Goal: Task Accomplishment & Management: Manage account settings

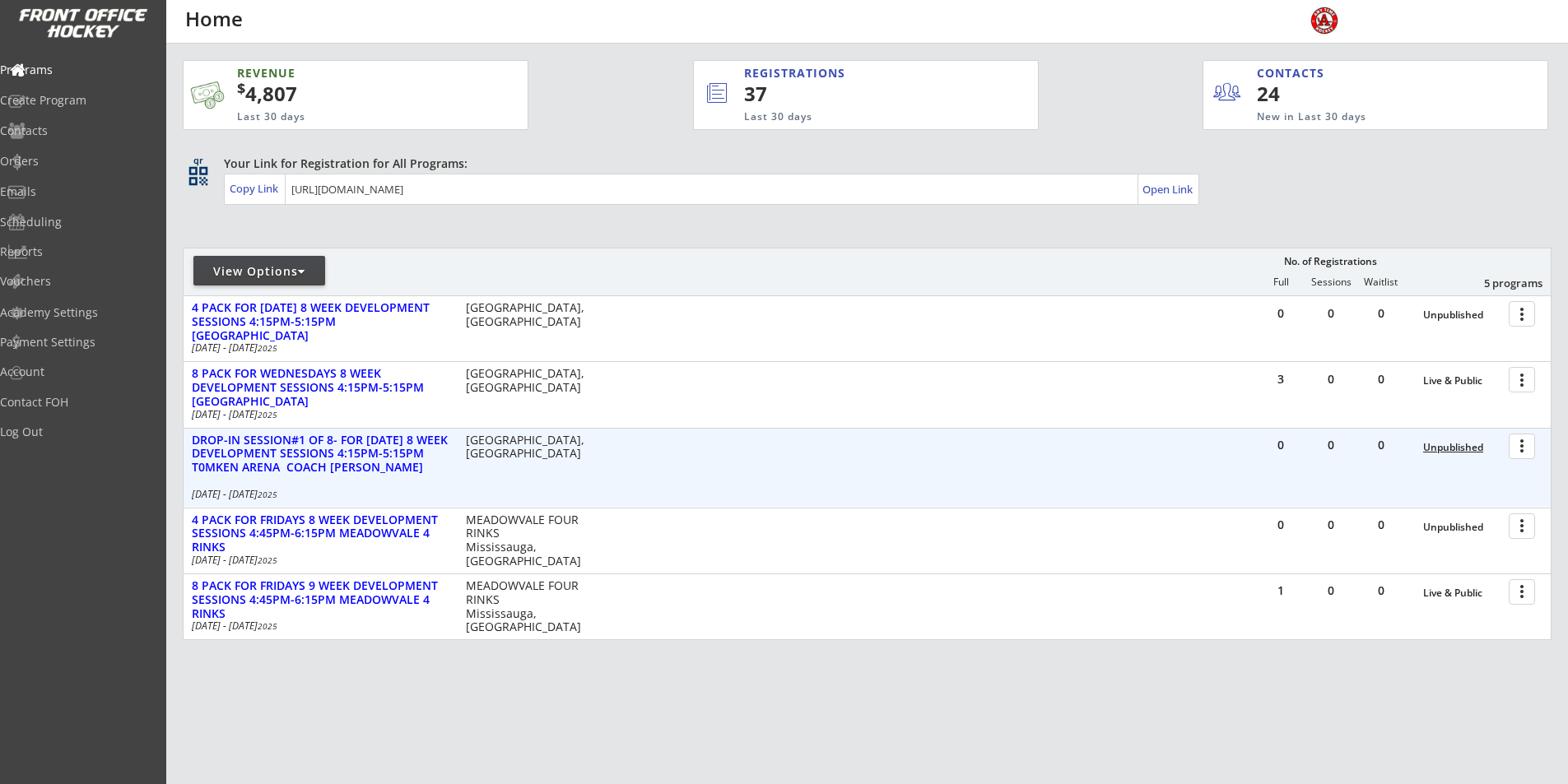
click at [1468, 442] on div "Unpublished" at bounding box center [1461, 447] width 77 height 12
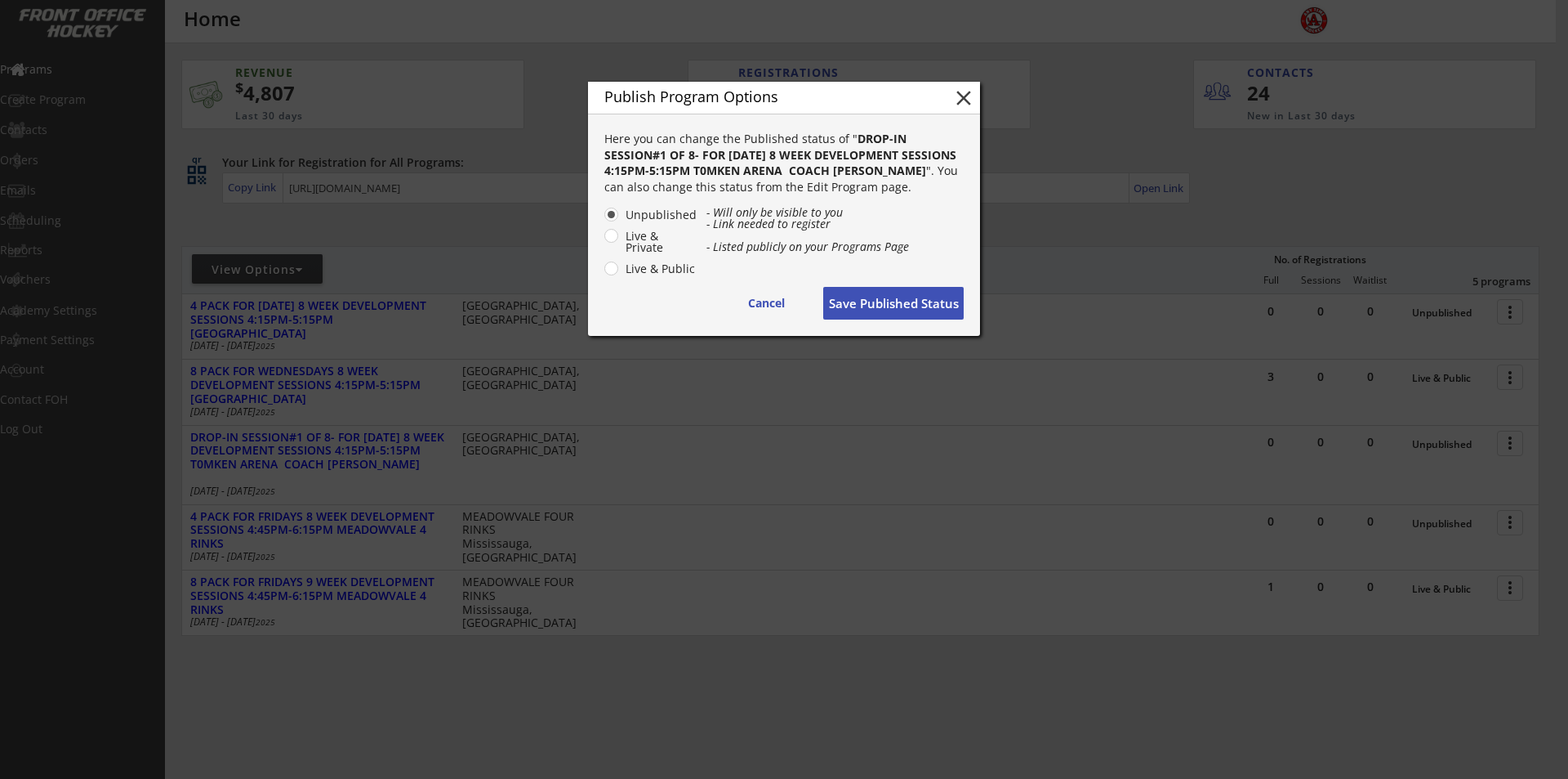
click at [621, 269] on label "Live & Public" at bounding box center [659, 269] width 77 height 12
click at [603, 220] on input "Live & Public" at bounding box center [598, 214] width 11 height 11
radio input "true"
click at [942, 316] on button "Save Published Status" at bounding box center [894, 302] width 141 height 33
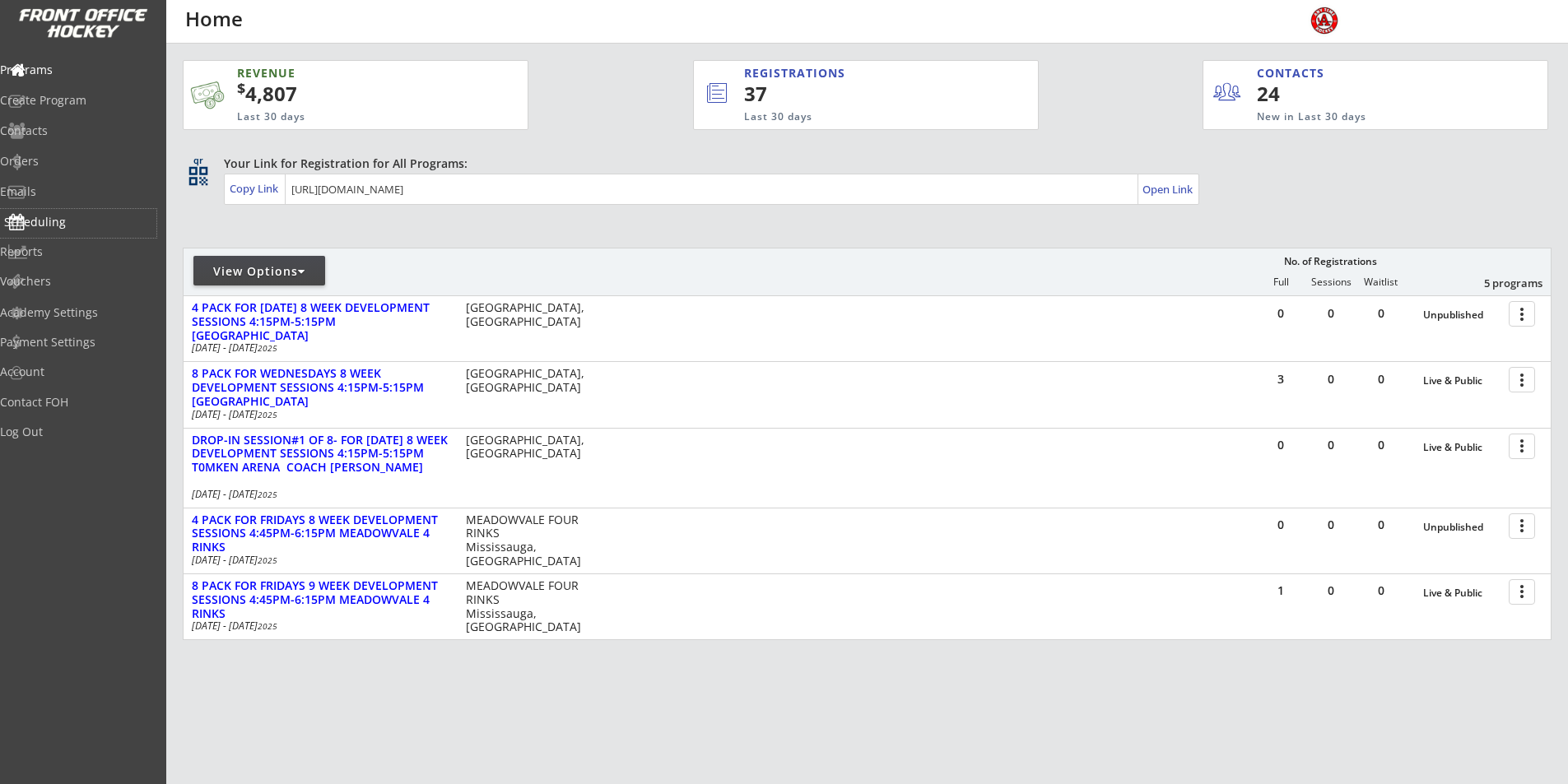
click at [65, 220] on div "Scheduling" at bounding box center [78, 222] width 148 height 12
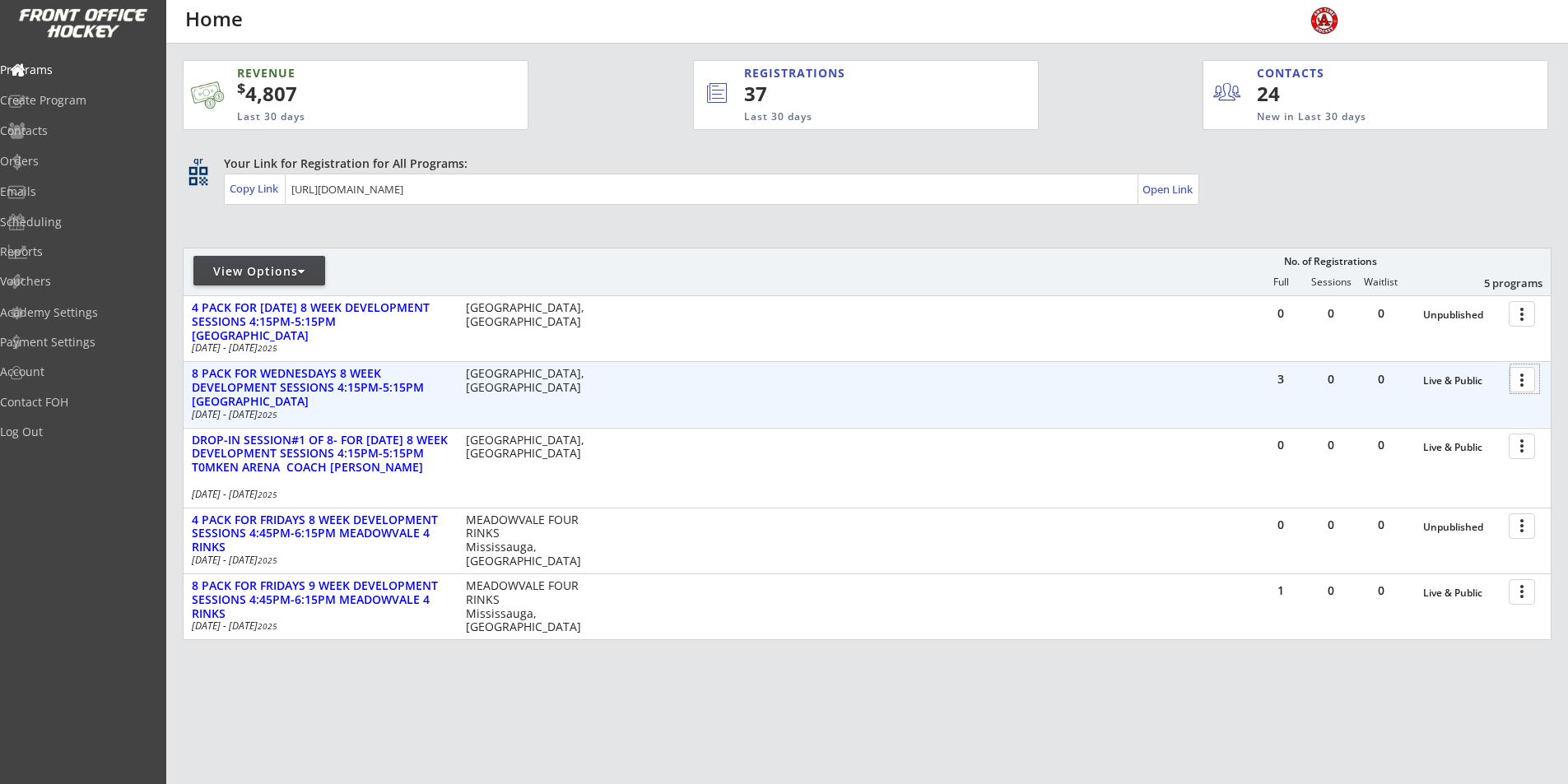
click at [1520, 383] on div at bounding box center [1525, 379] width 29 height 29
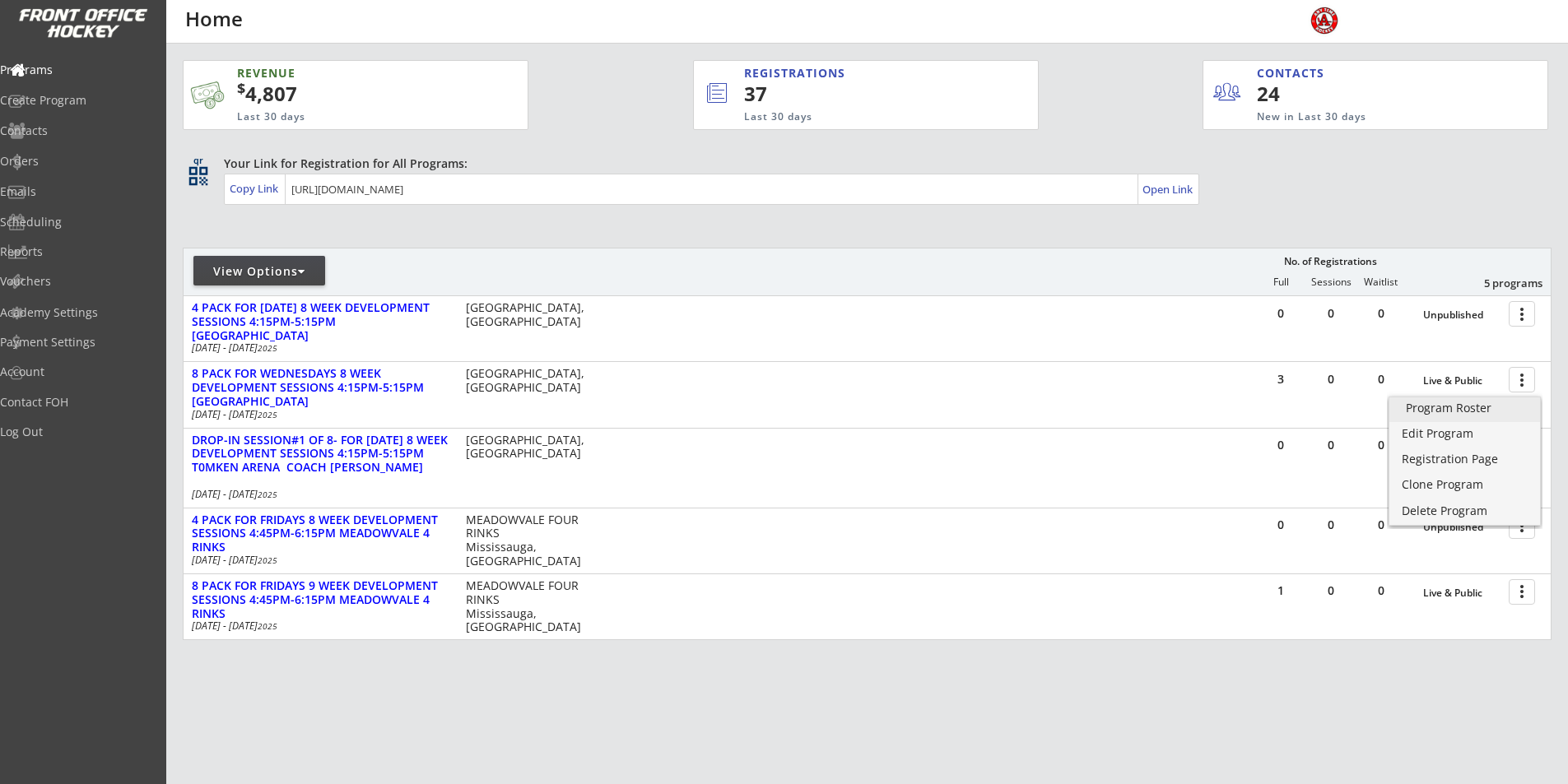
click at [1436, 405] on div "Program Roster" at bounding box center [1464, 408] width 118 height 12
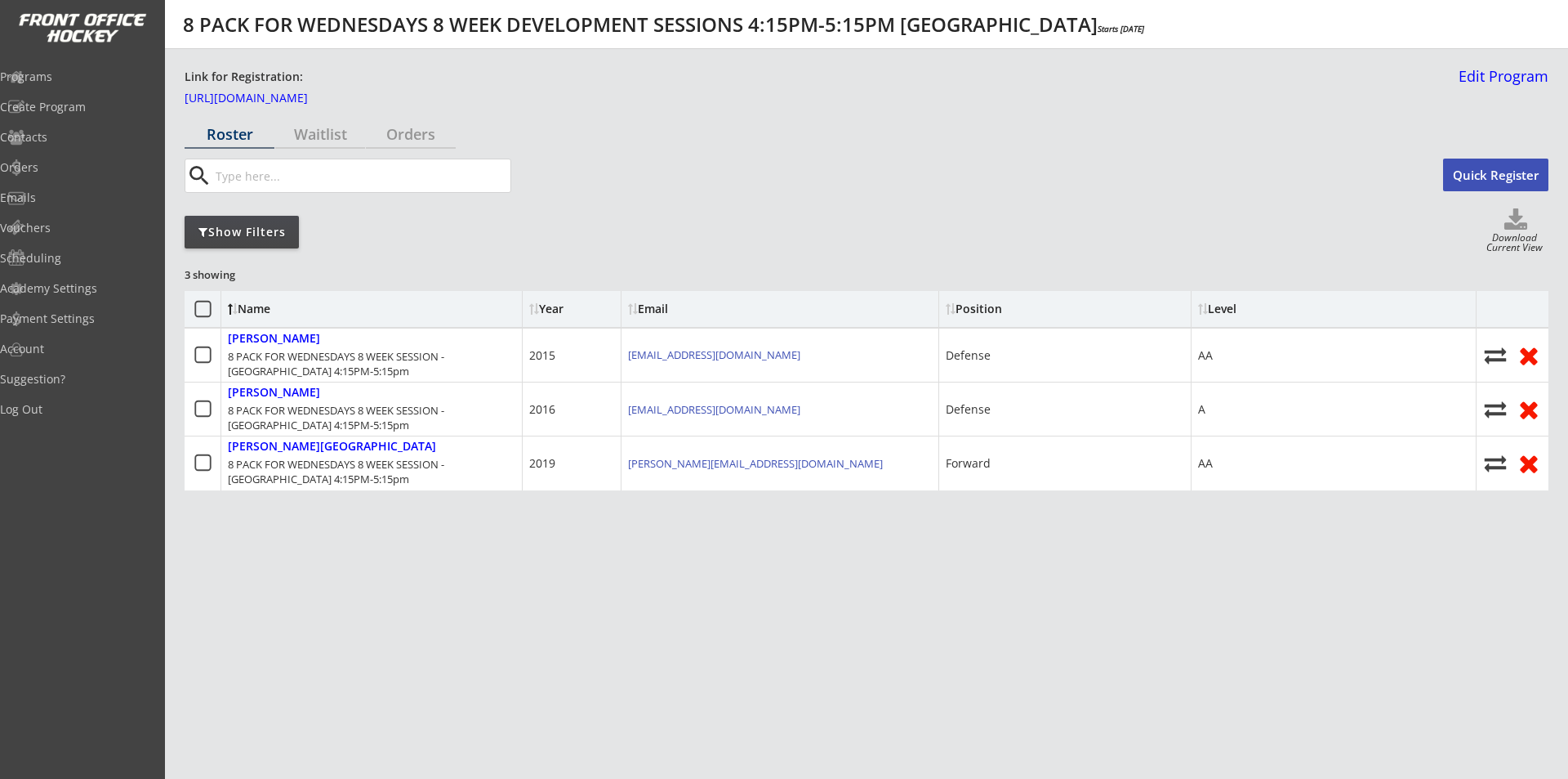
click at [746, 128] on div "Roster Waitlist Orders search Quick Register Show Filters Download Current View…" at bounding box center [866, 419] width 1364 height 597
